Goal: Find specific page/section: Find specific page/section

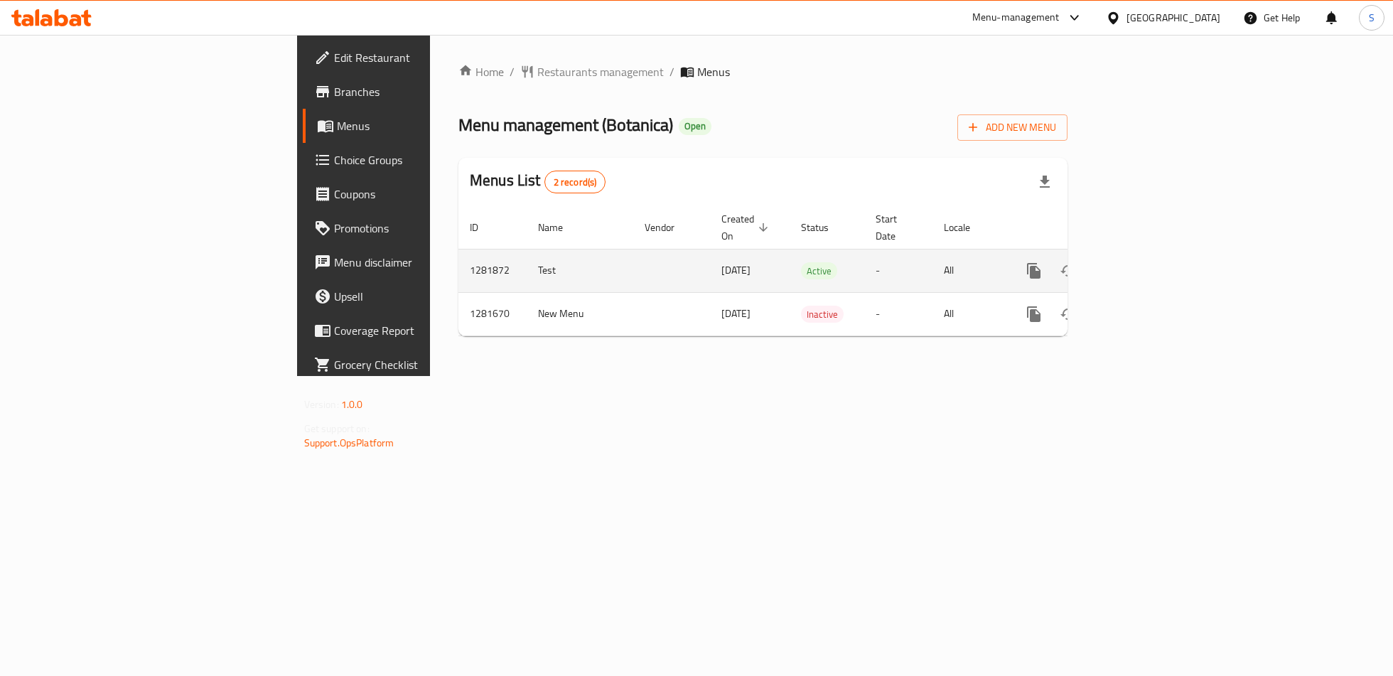
click at [1145, 262] on icon "enhanced table" at bounding box center [1136, 270] width 17 height 17
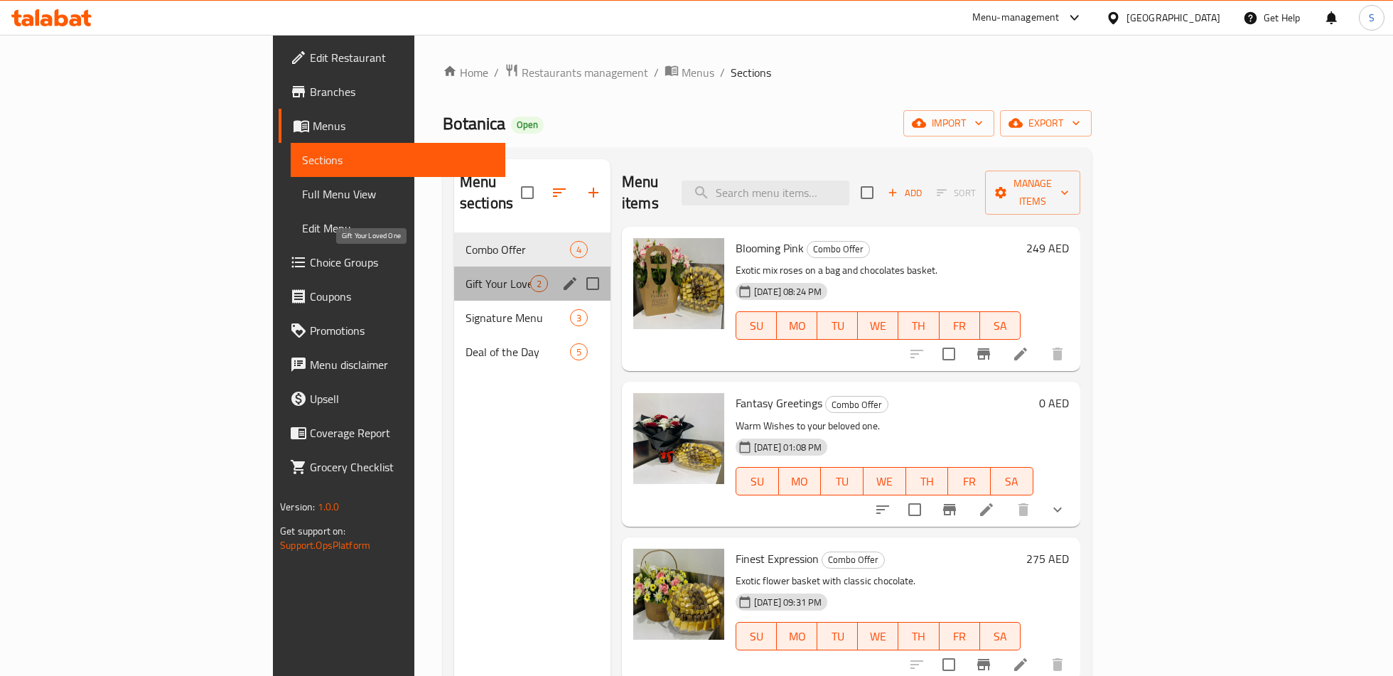
click at [466, 275] on span "Gift Your Loved One" at bounding box center [498, 283] width 65 height 17
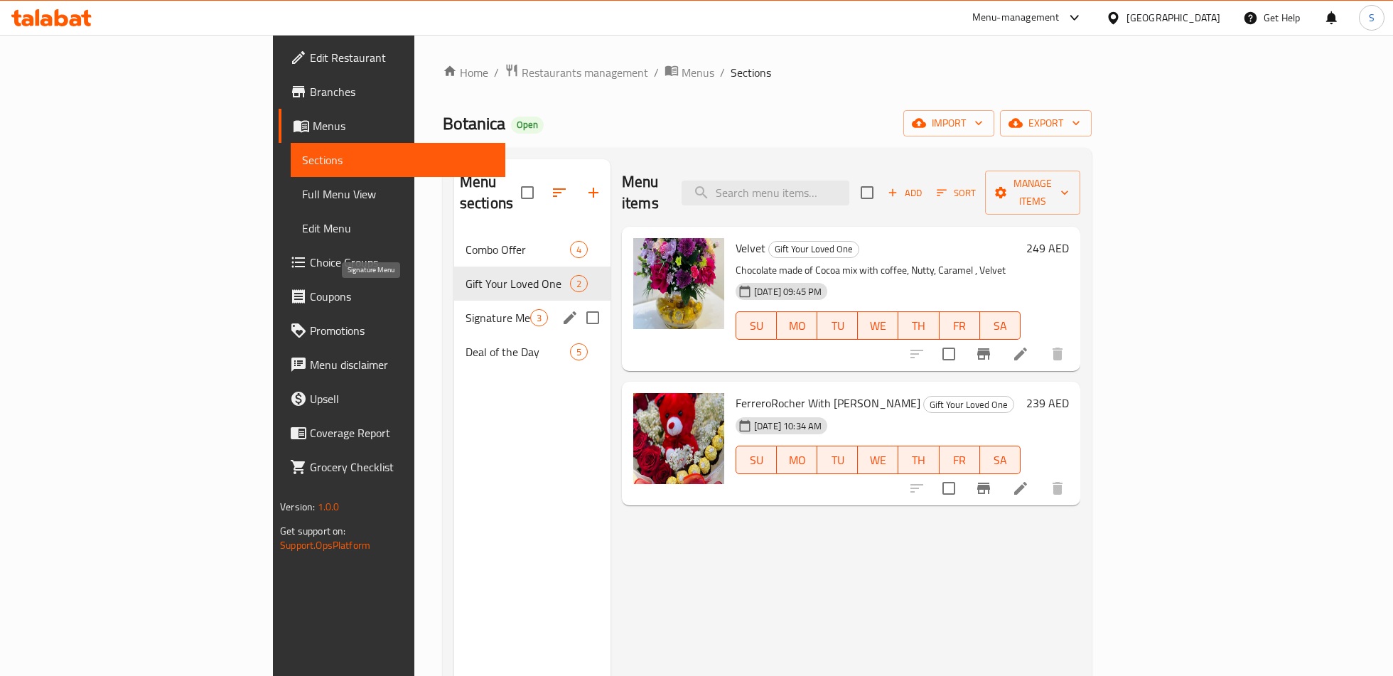
click at [466, 309] on span "Signature Menu" at bounding box center [498, 317] width 65 height 17
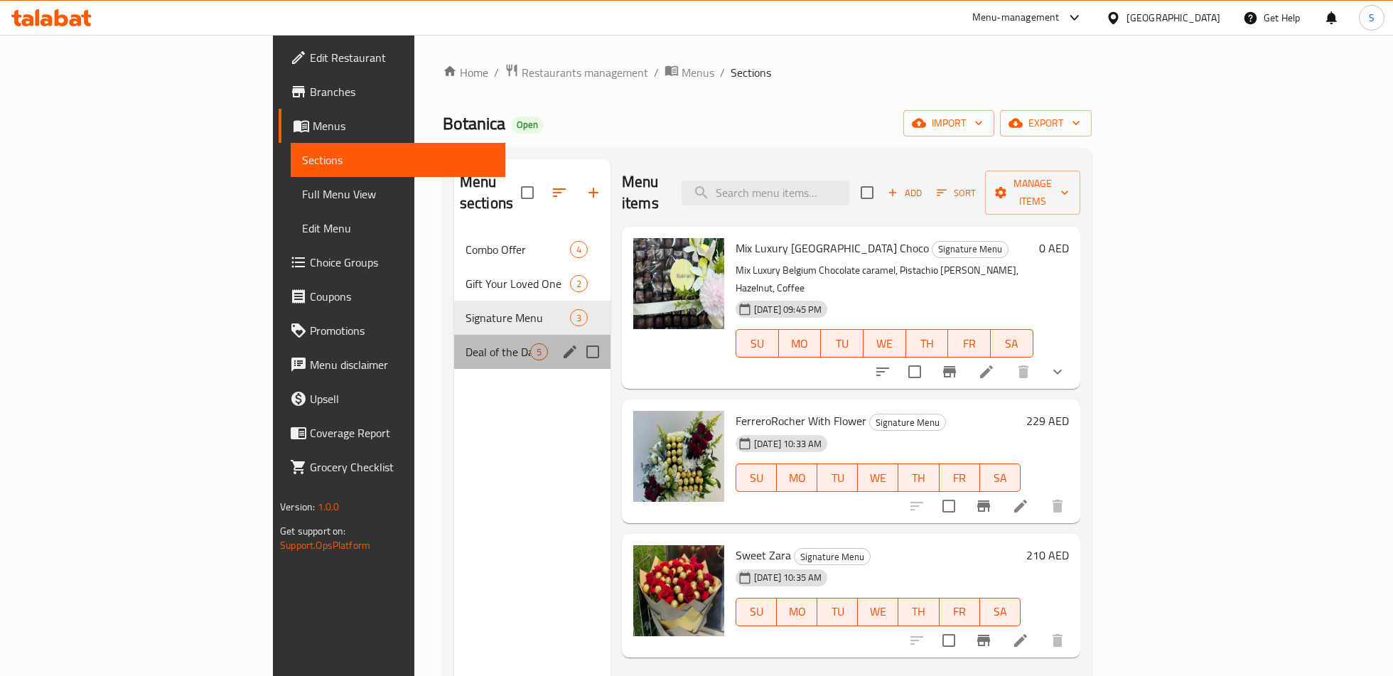
click at [454, 345] on div "Deal of the Day 5" at bounding box center [532, 352] width 156 height 34
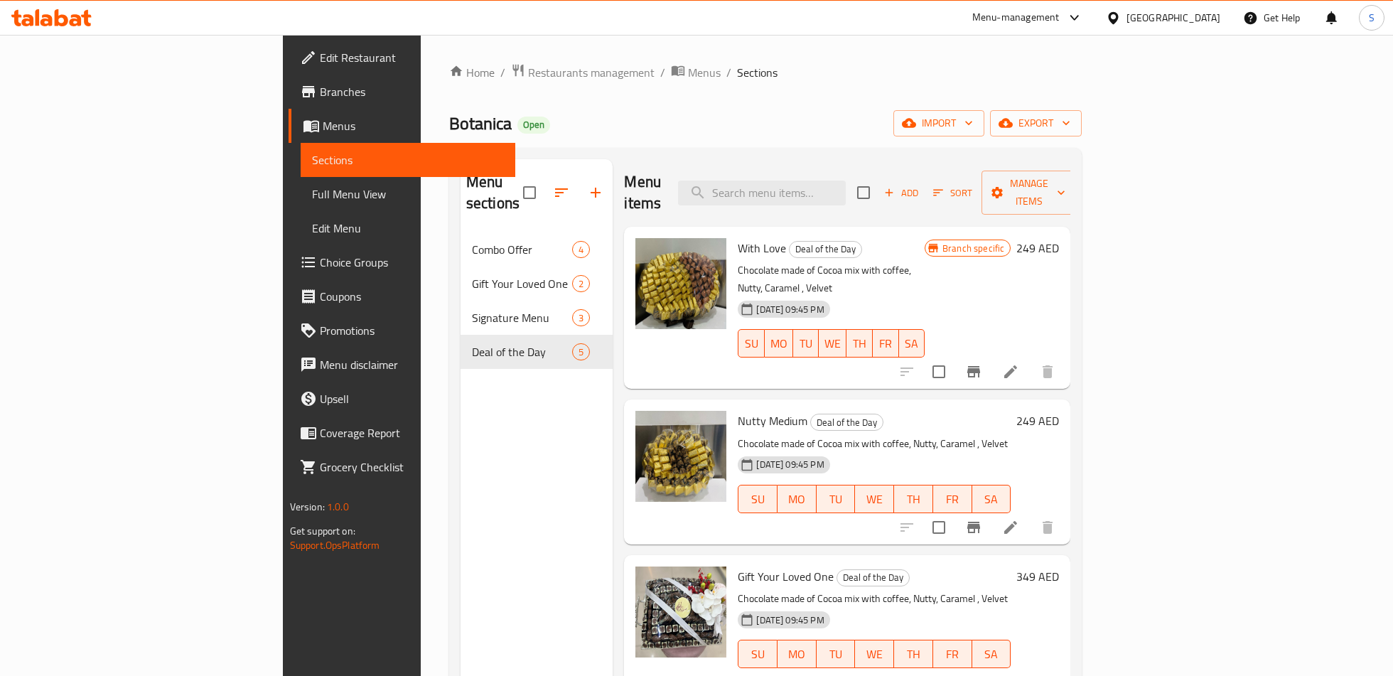
click at [990, 28] on div "Menu-management" at bounding box center [1028, 18] width 134 height 34
click at [990, 20] on div "Menu-management" at bounding box center [1015, 17] width 87 height 17
click at [913, 100] on div "Agent Campaigns Center" at bounding box center [937, 95] width 107 height 16
